Goal: Communication & Community: Answer question/provide support

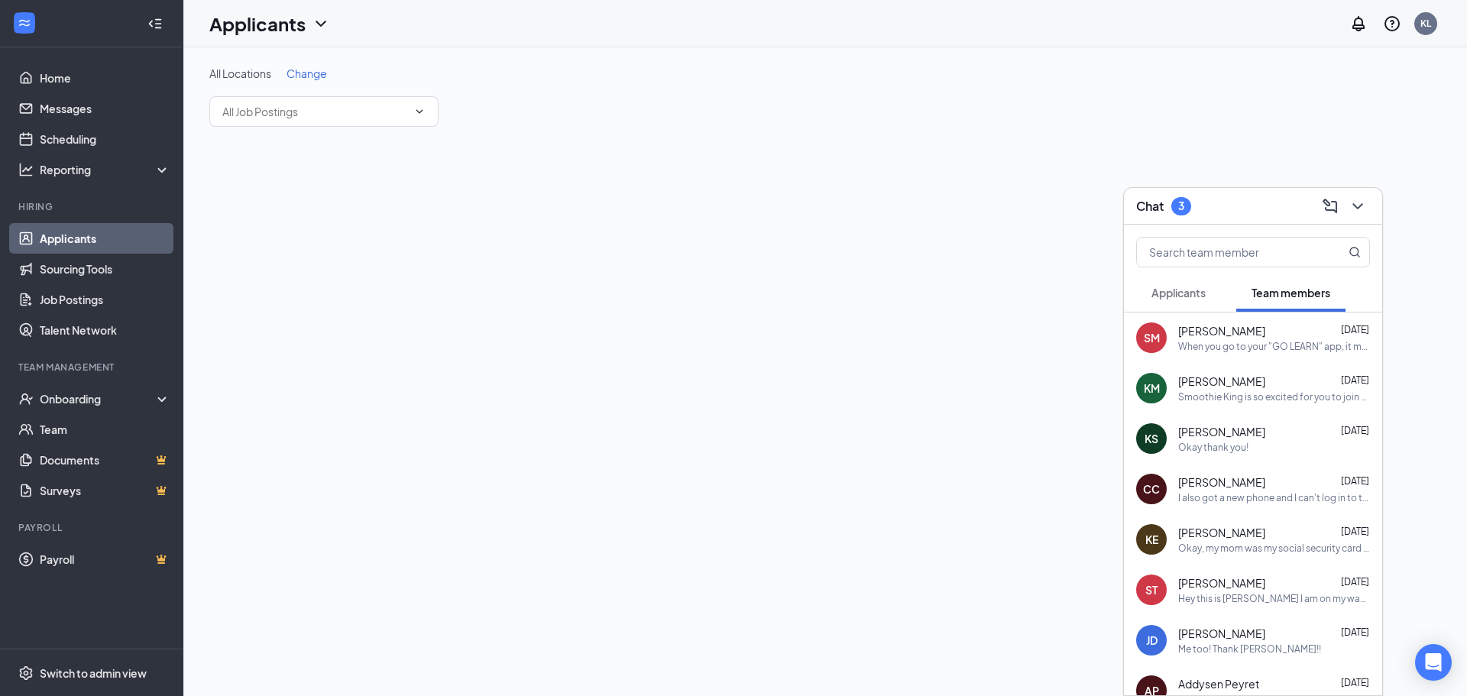
click at [1185, 291] on span "Applicants" at bounding box center [1178, 293] width 54 height 14
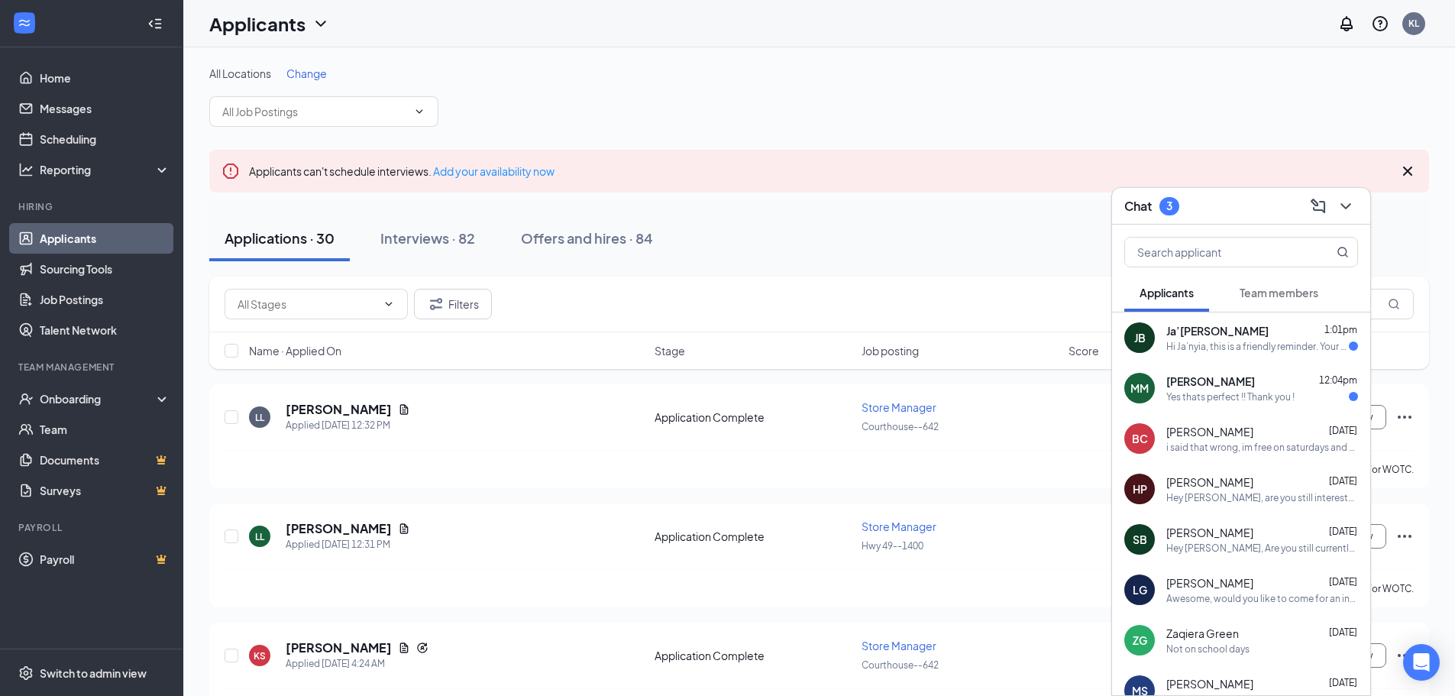
click at [1270, 393] on div "Yes thats perfect !! Thank you !" at bounding box center [1230, 396] width 128 height 13
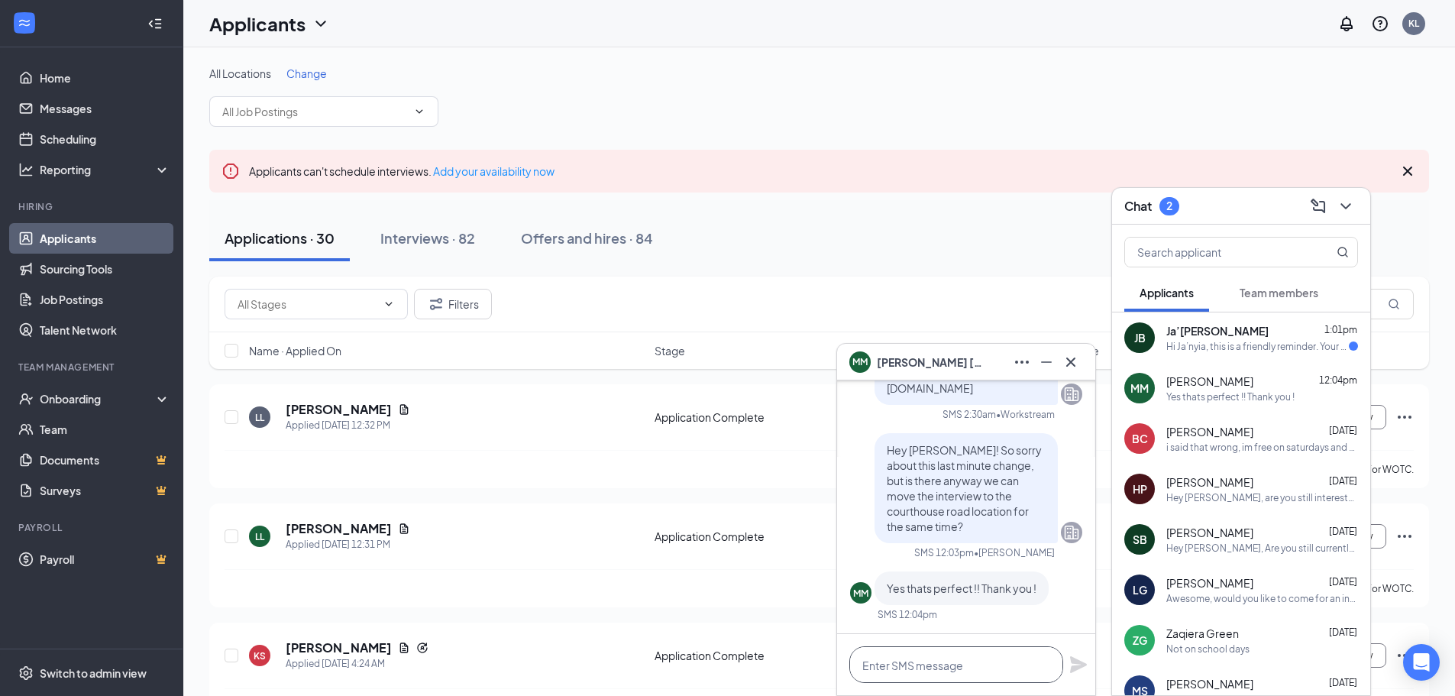
click at [951, 658] on textarea at bounding box center [956, 664] width 214 height 37
type textarea "Awesome! Thank you!"
click at [1079, 663] on icon "Plane" at bounding box center [1078, 664] width 17 height 17
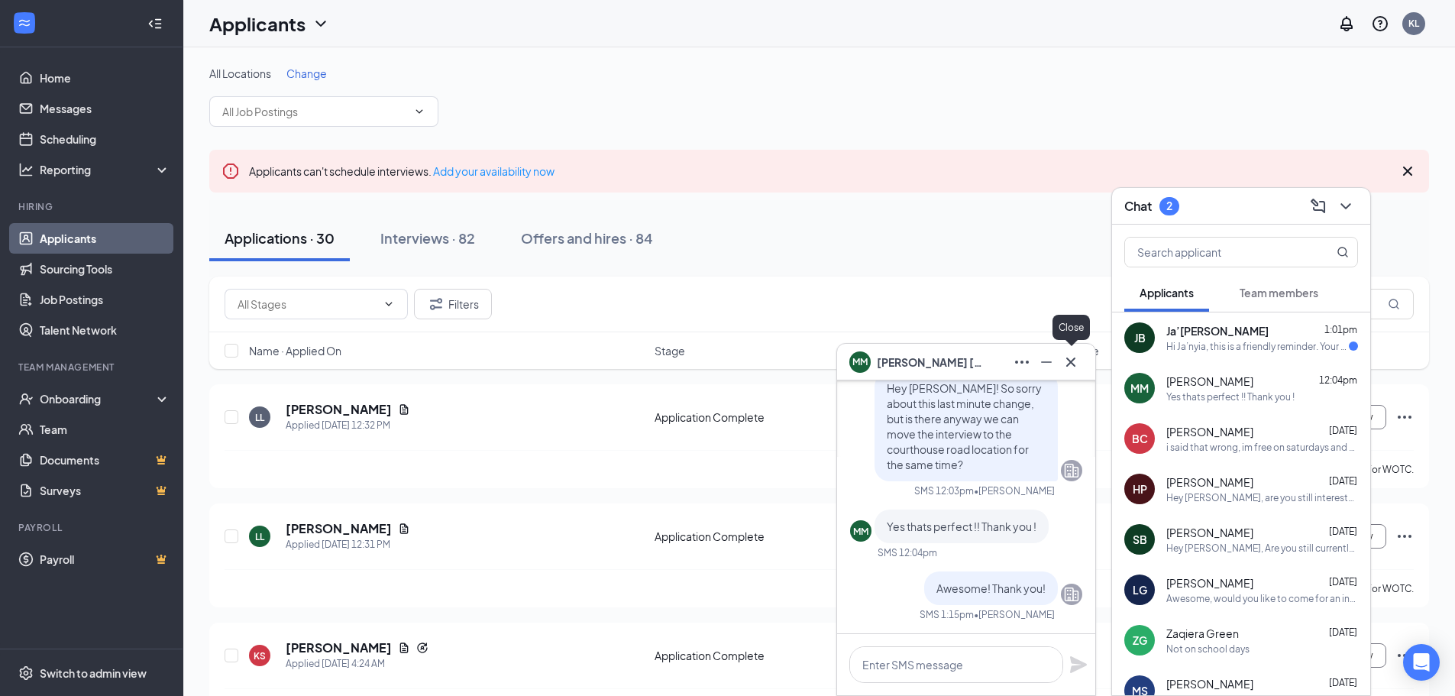
click at [1079, 368] on icon "Cross" at bounding box center [1071, 362] width 18 height 18
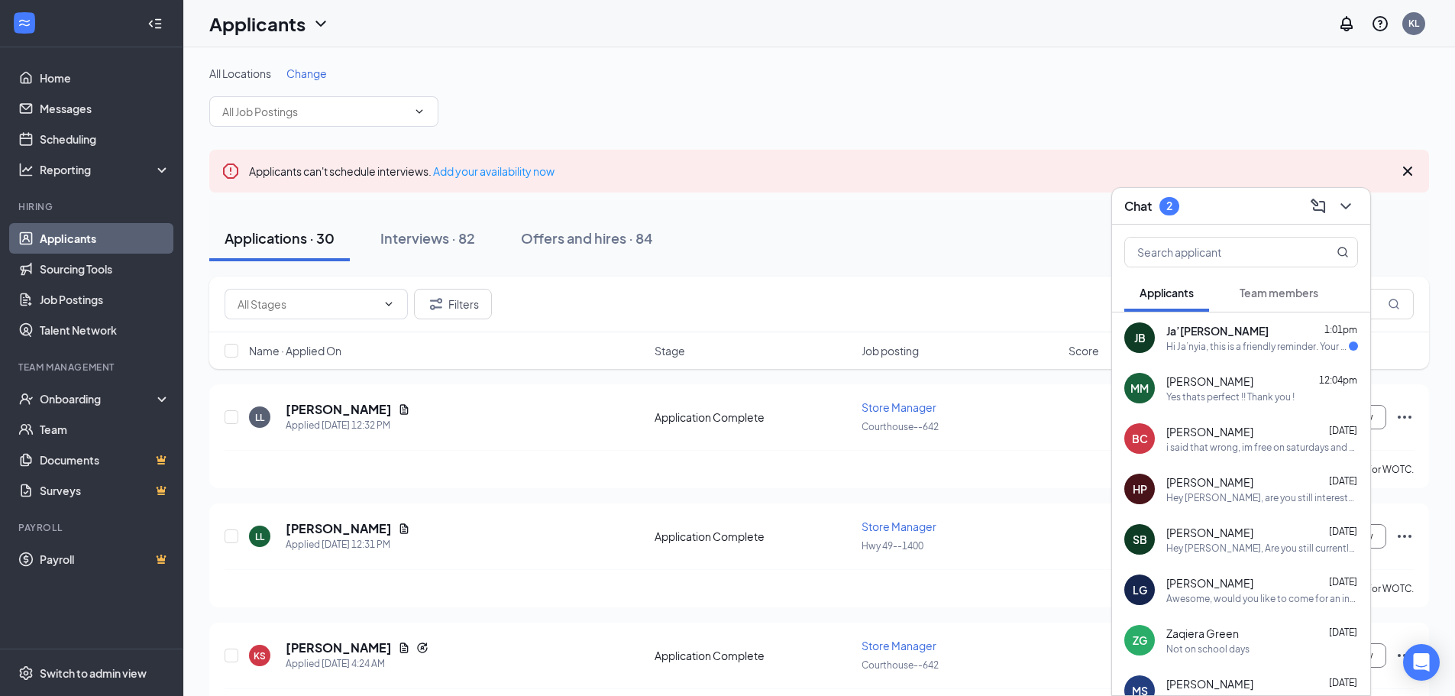
click at [1196, 337] on span "Ja’[PERSON_NAME]" at bounding box center [1217, 330] width 102 height 15
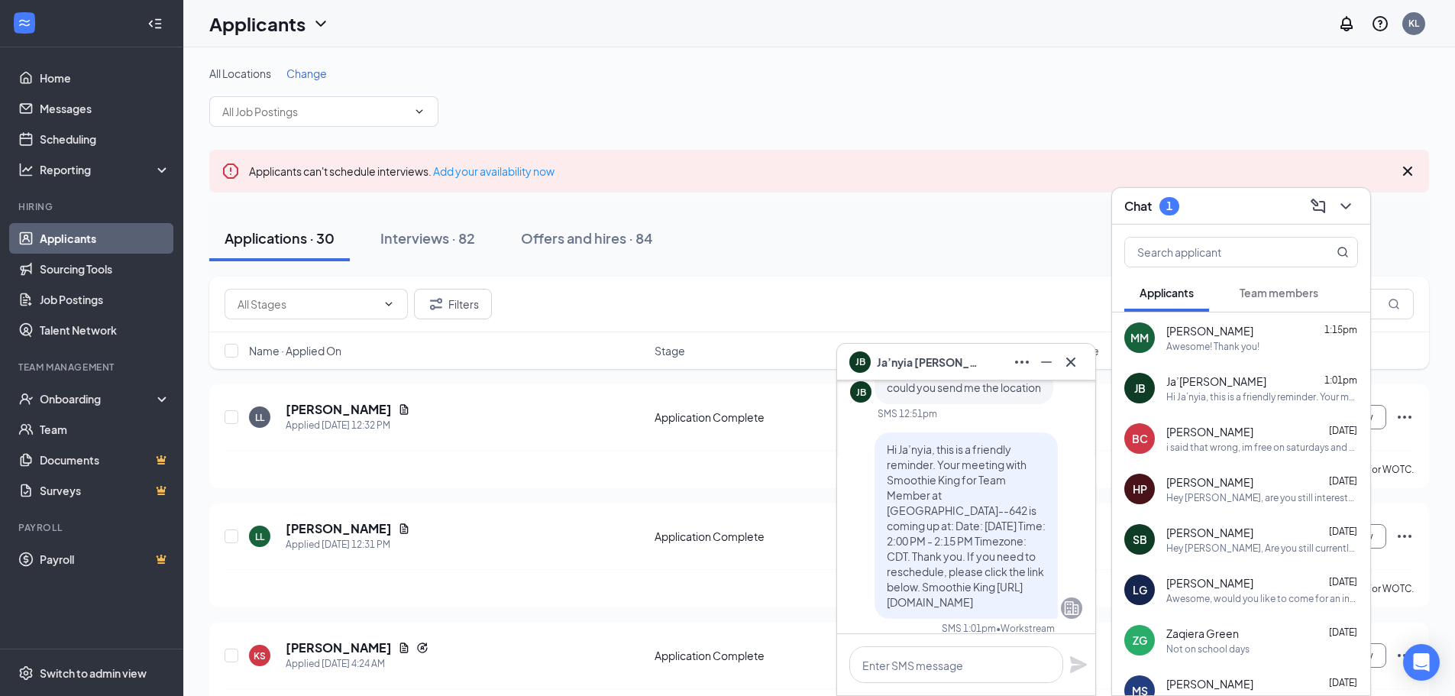
scroll to position [0, 0]
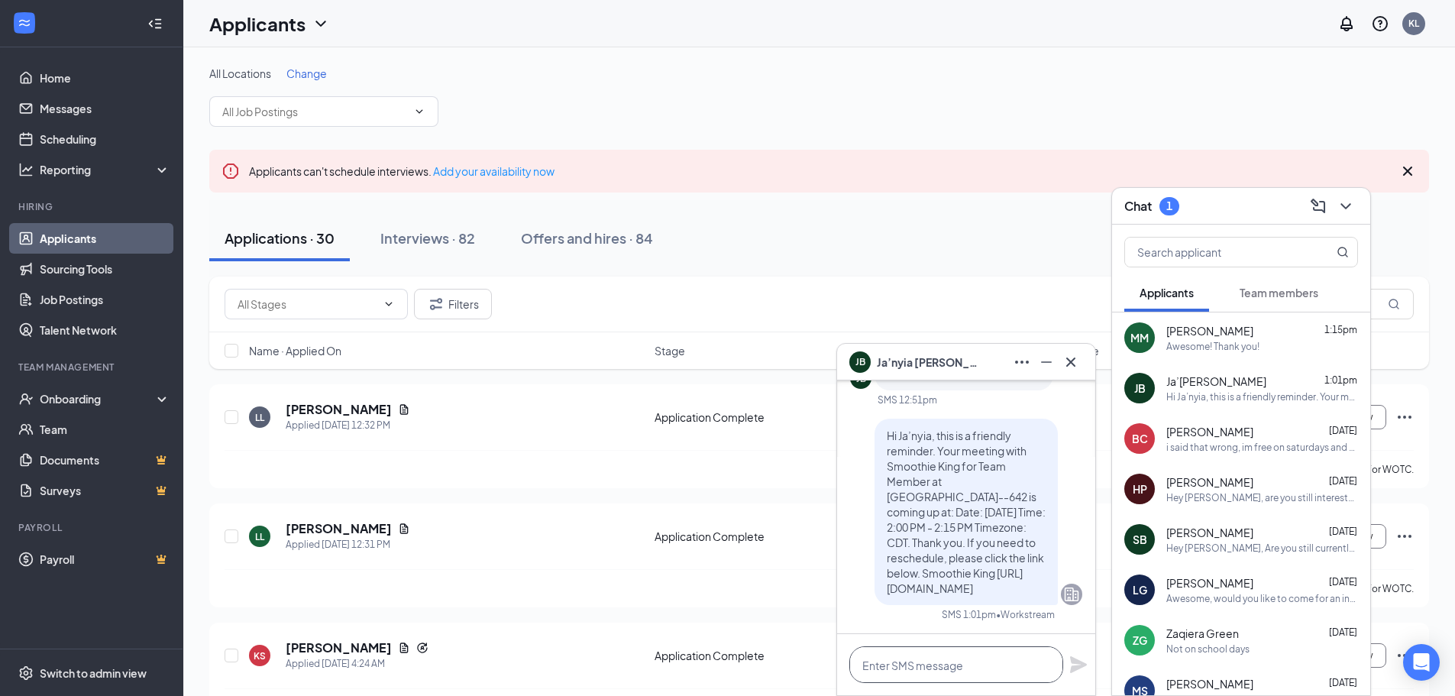
click at [959, 667] on textarea at bounding box center [956, 664] width 214 height 37
type textarea "I"
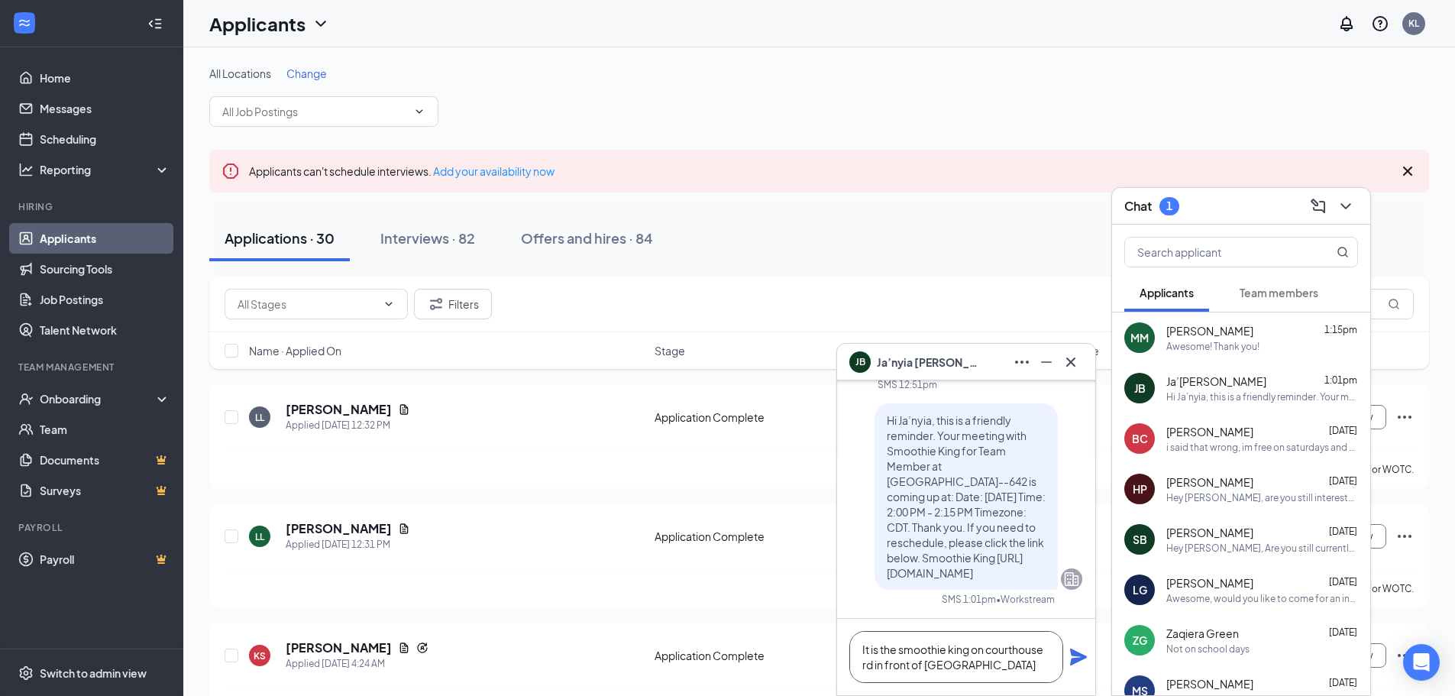
type textarea "It is the smoothie king on courthouse rd in front of [GEOGRAPHIC_DATA]"
click at [1082, 661] on icon "Plane" at bounding box center [1078, 657] width 18 height 18
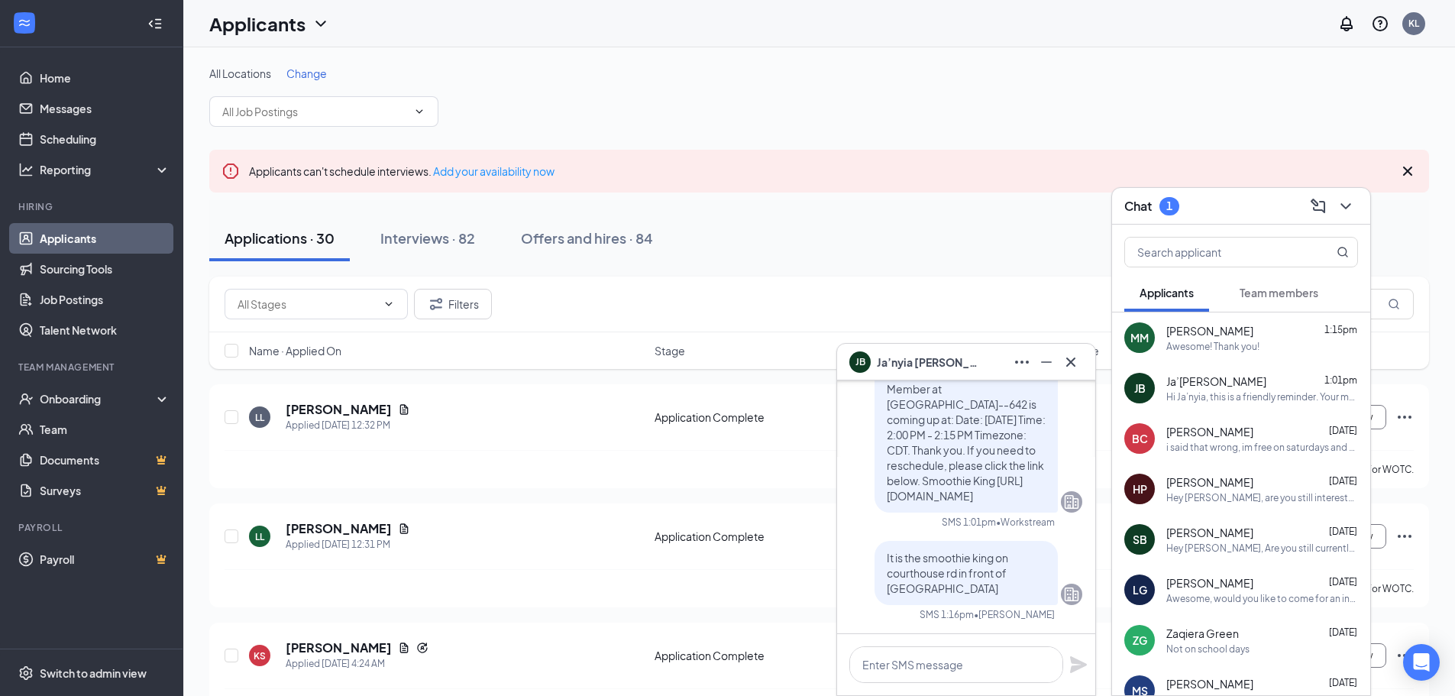
scroll to position [0, 0]
